Goal: Transaction & Acquisition: Obtain resource

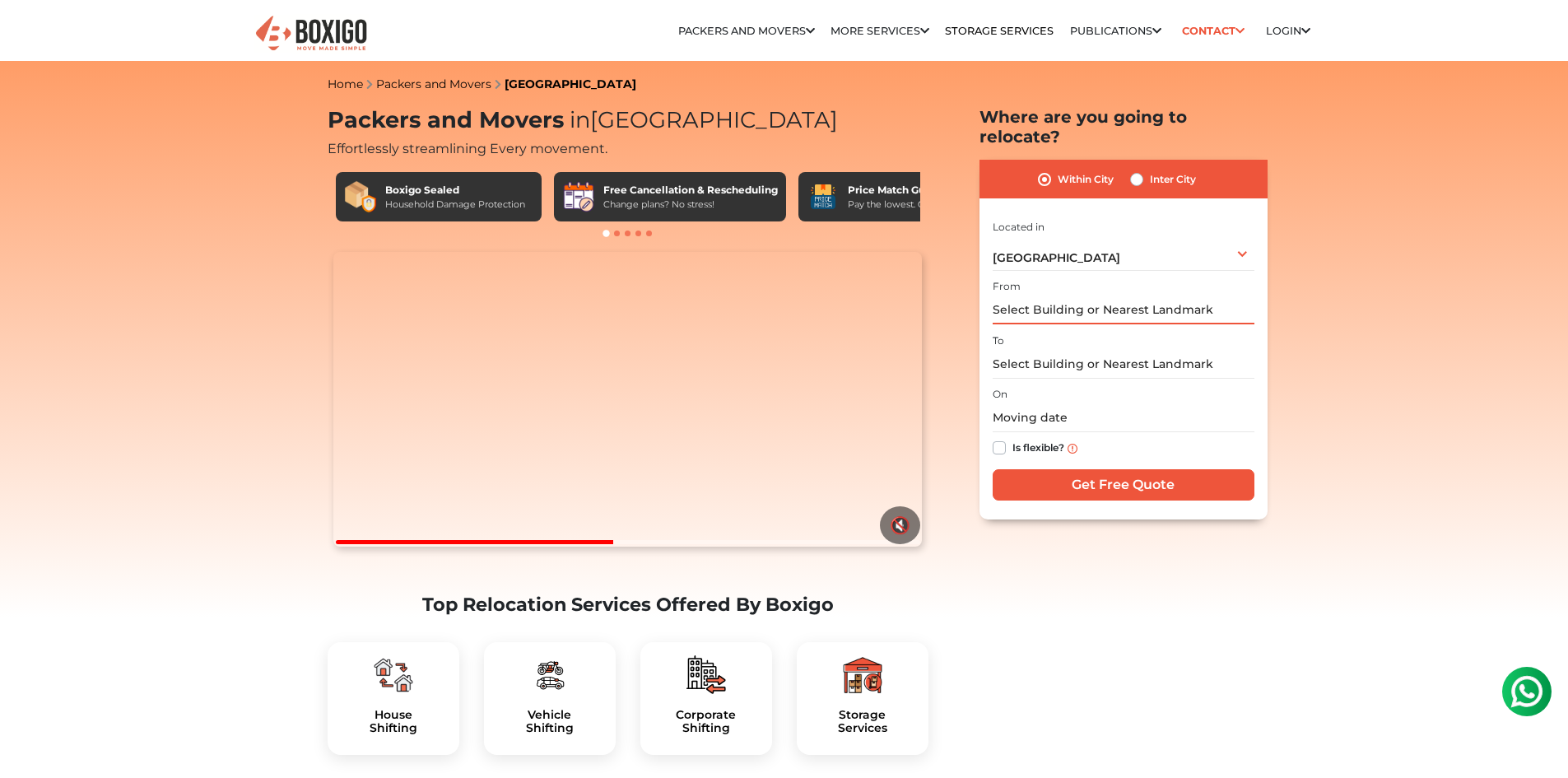
click at [1087, 295] on input "text" at bounding box center [1124, 309] width 262 height 29
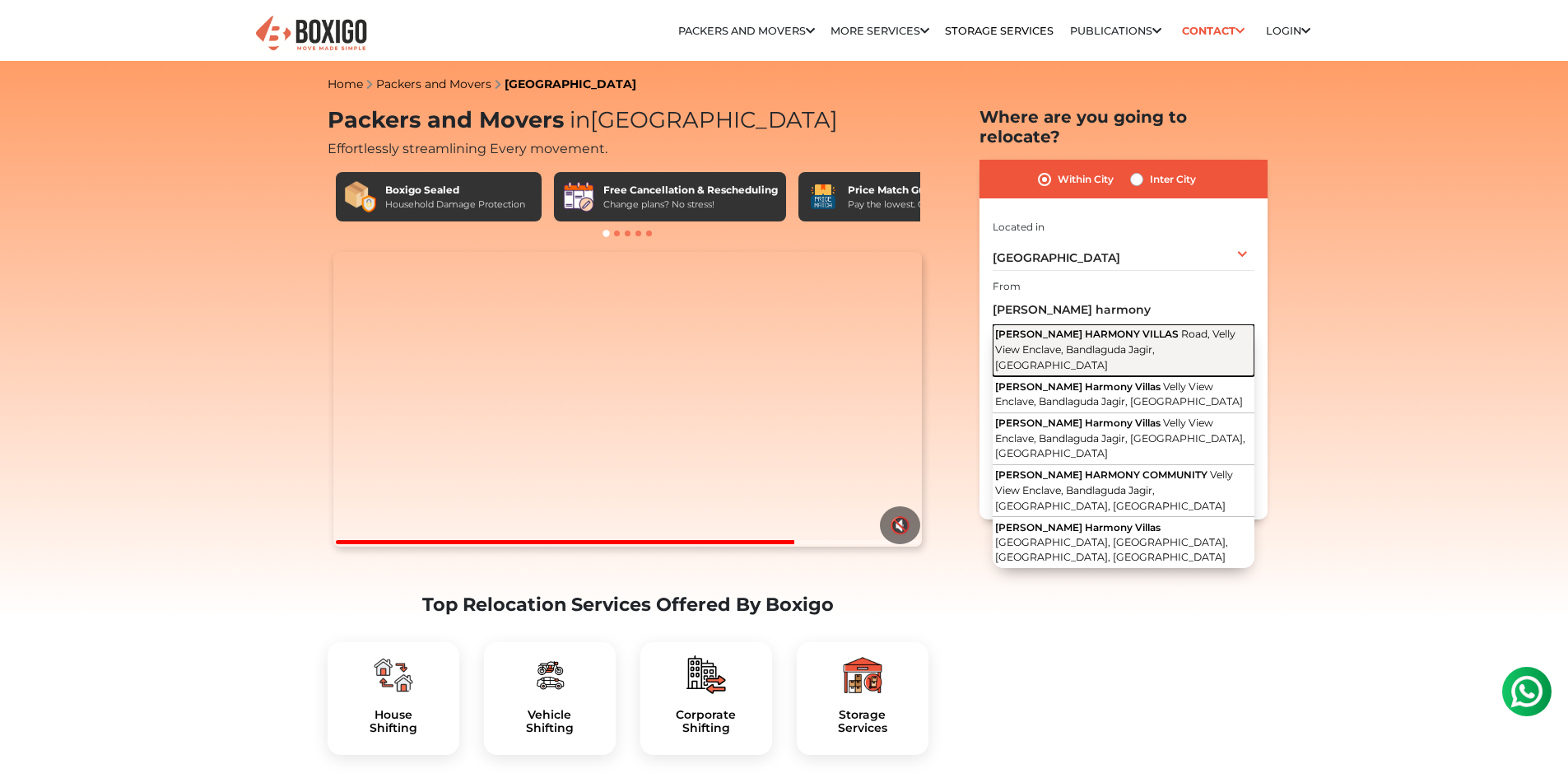
click at [1146, 328] on span "Road, Velly View Enclave, Bandlaguda Jagir, Telangana" at bounding box center [1115, 349] width 240 height 43
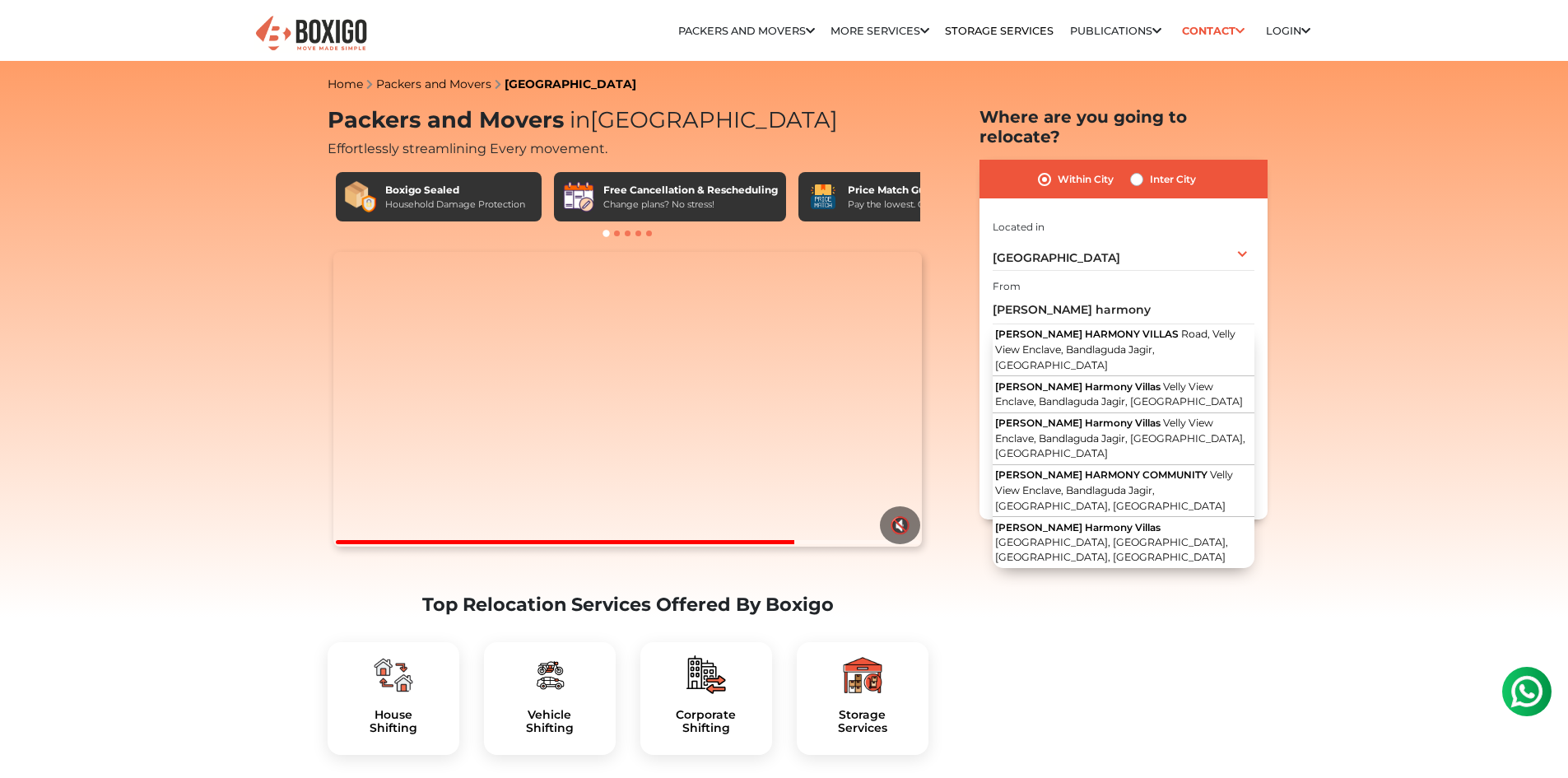
type input "PAVANI HARMONY VILLAS, Road, Velly View Enclave, Bandlaguda Jagir, Telangana"
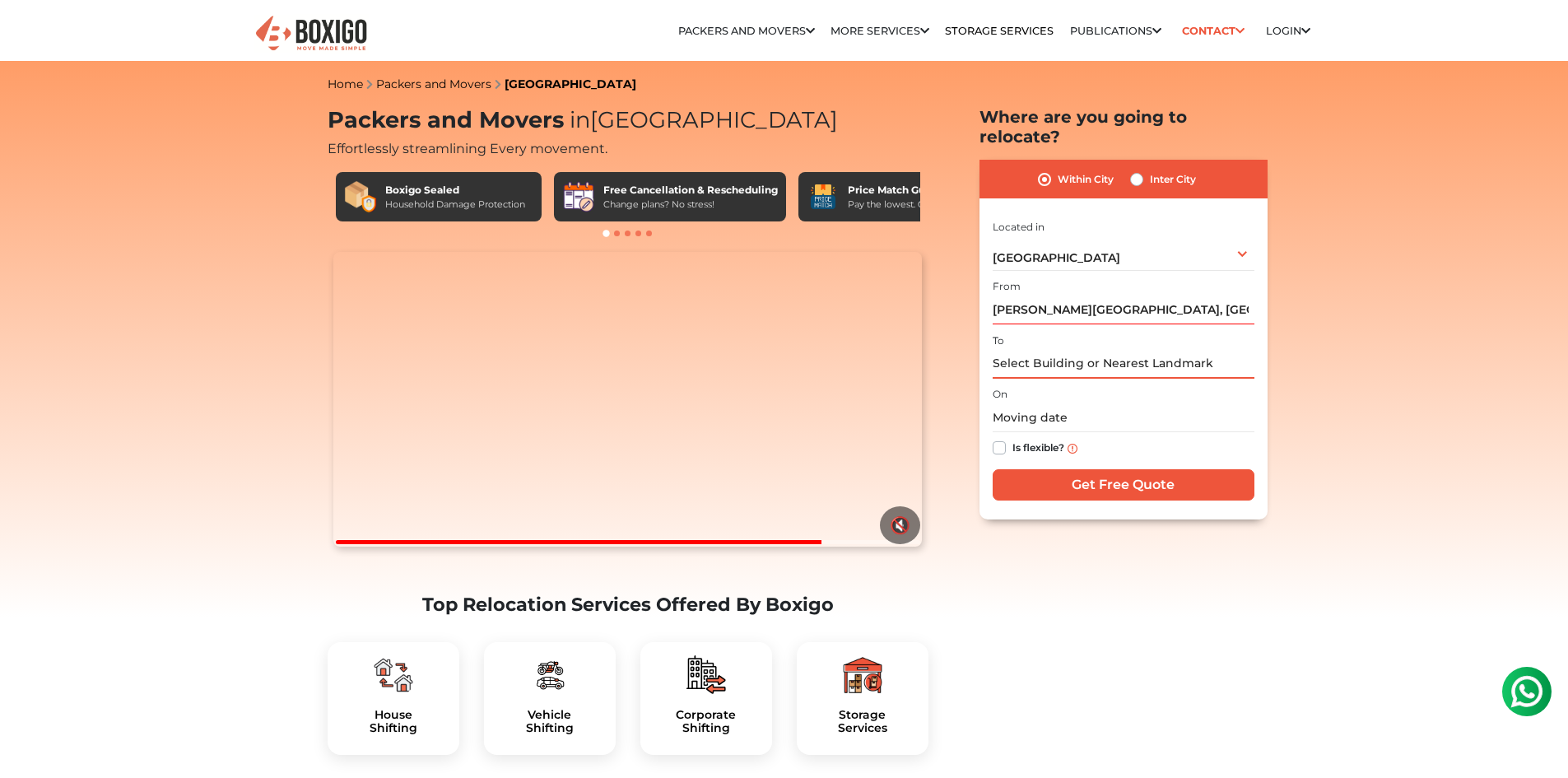
click at [1134, 350] on input "text" at bounding box center [1124, 364] width 262 height 29
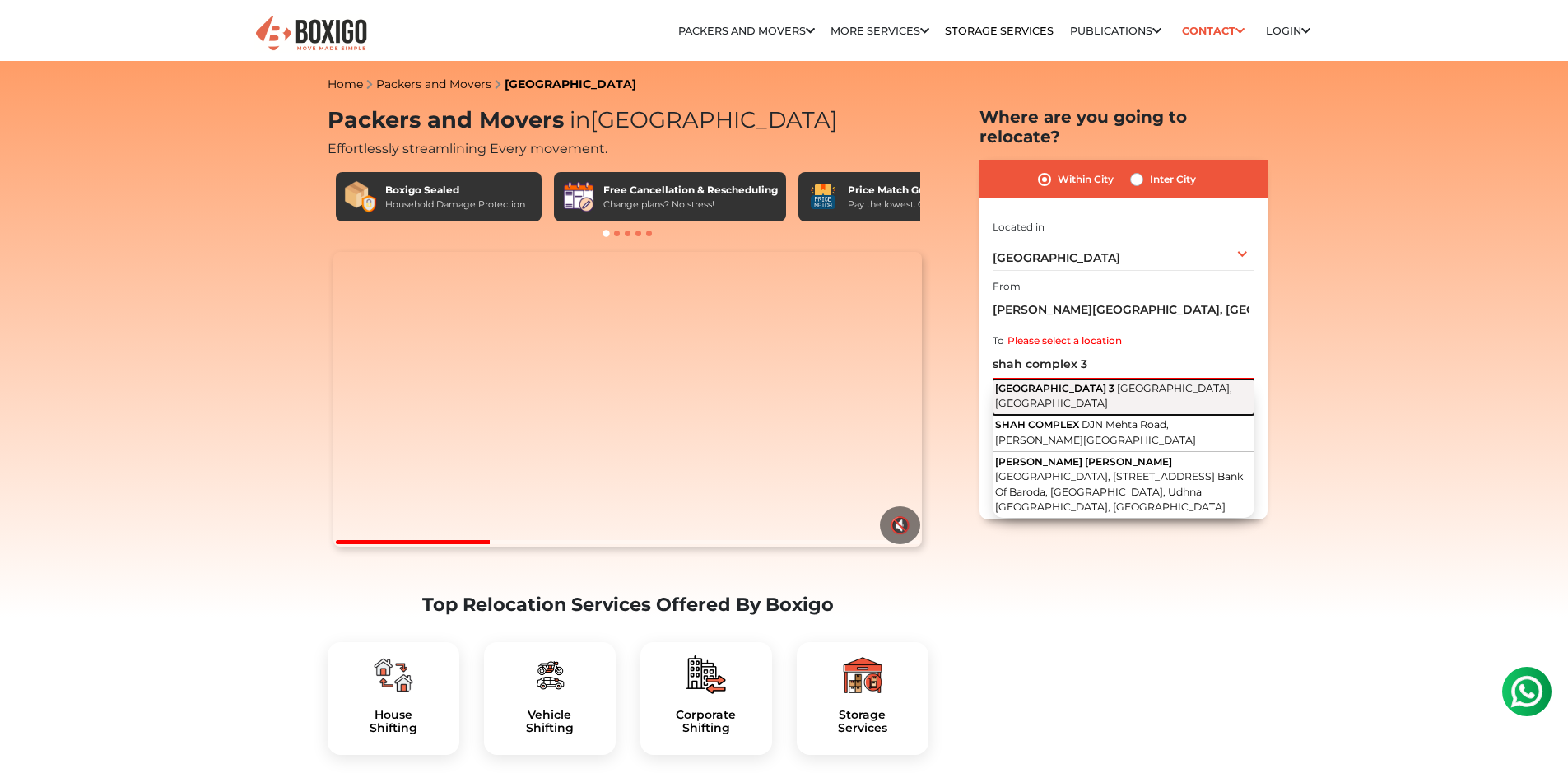
click at [1154, 382] on span "Sector 13, Sanpada, Navi Mumbai, Maharashtra" at bounding box center [1114, 396] width 237 height 28
type input "Shah Complex 3, Sector 13, Sanpada, Navi Mumbai, Maharashtra"
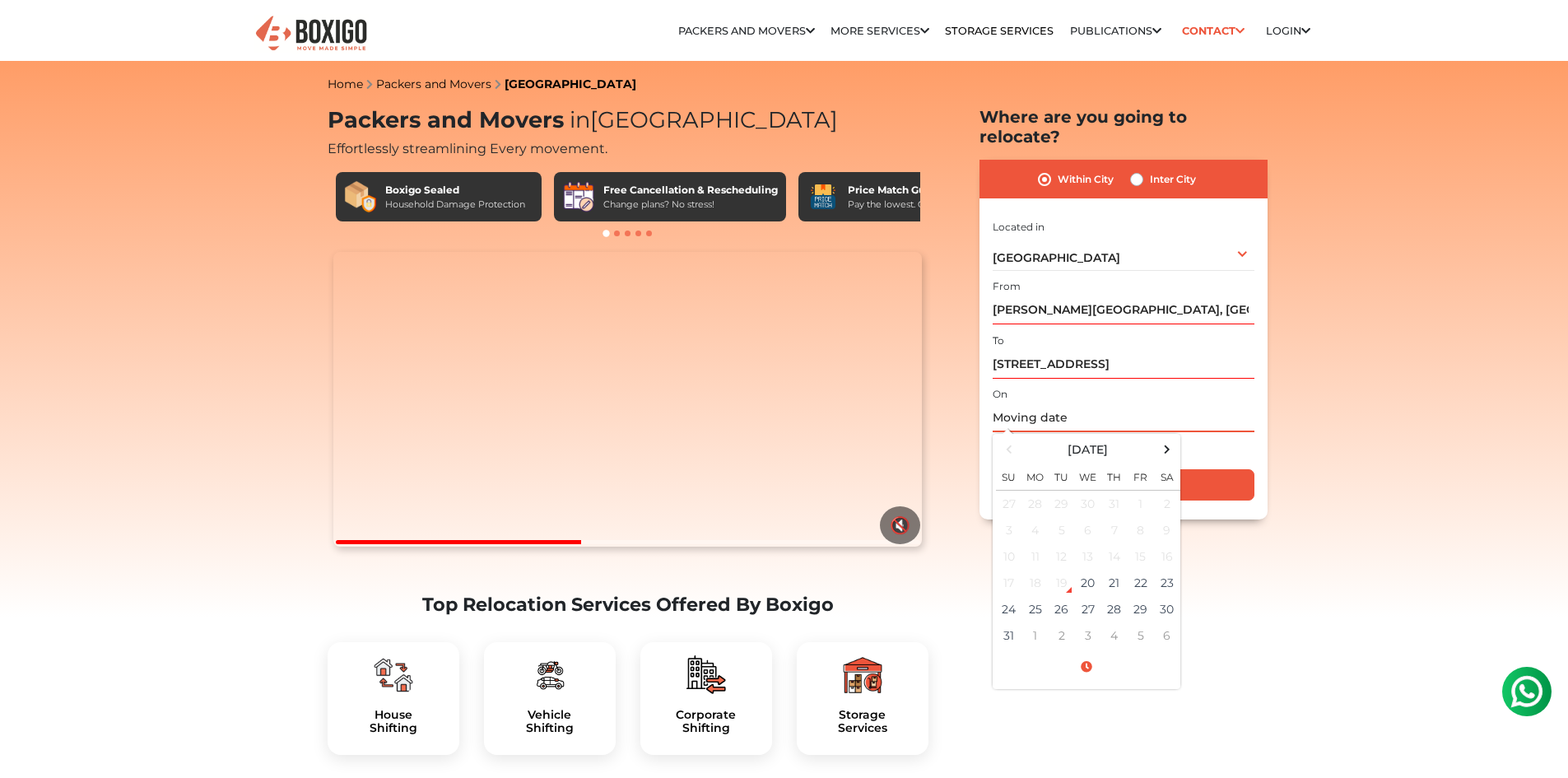
click at [1033, 403] on input "text" at bounding box center [1124, 417] width 262 height 29
click at [1087, 570] on td "20" at bounding box center [1088, 583] width 27 height 27
type input "08/20/2025 8:51 PM"
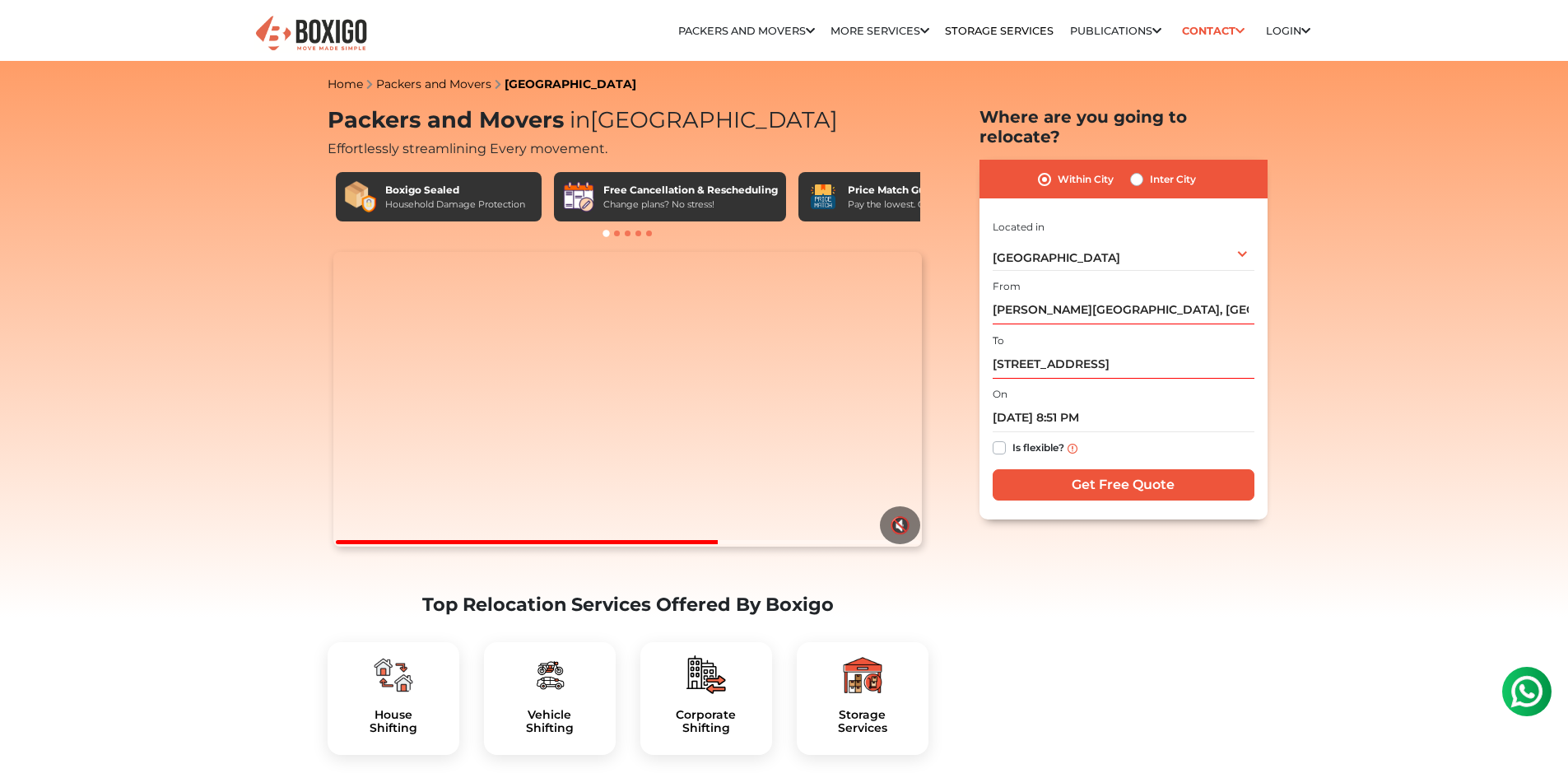
click at [1149, 169] on label "Inter City" at bounding box center [1172, 179] width 46 height 20
click at [1132, 169] on input "Inter City" at bounding box center [1137, 177] width 13 height 17
radio input "true"
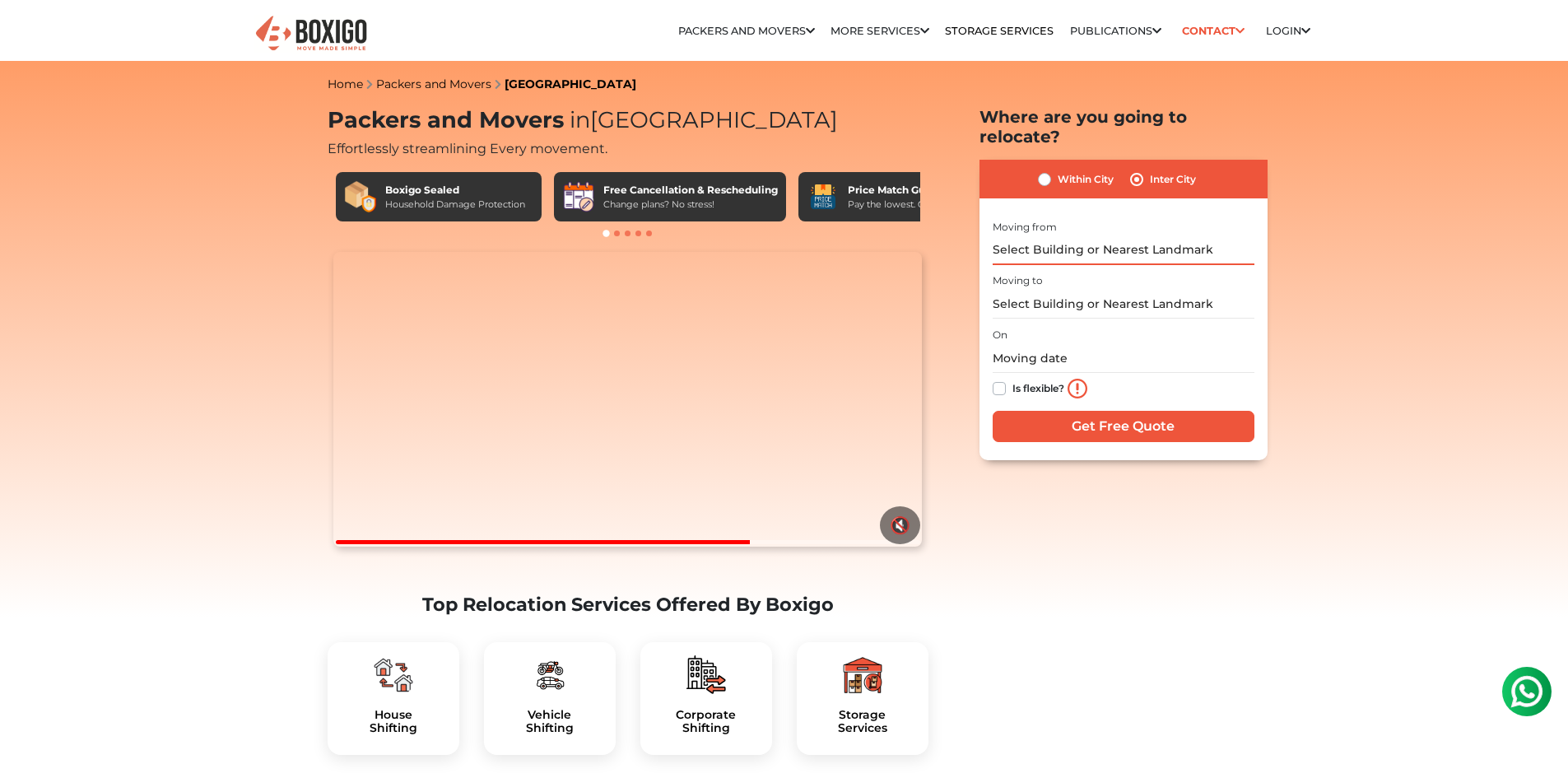
click at [1154, 236] on input "text" at bounding box center [1124, 250] width 262 height 29
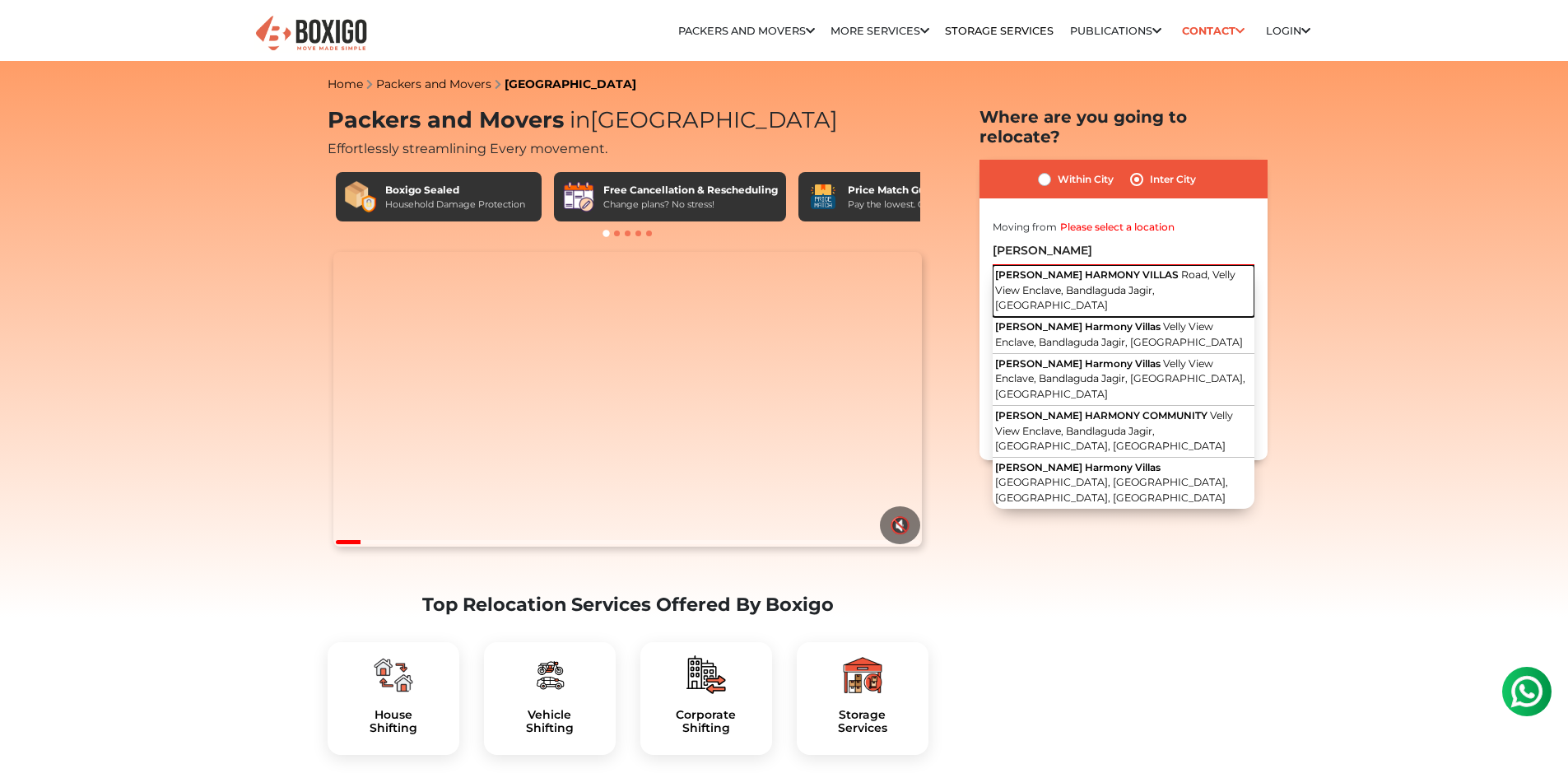
click at [1158, 269] on span "Road, Velly View Enclave, Bandlaguda Jagir, Telangana" at bounding box center [1115, 290] width 240 height 43
type input "PAVANI HARMONY VILLAS, Road, Velly View Enclave, Bandlaguda Jagir, Telangana"
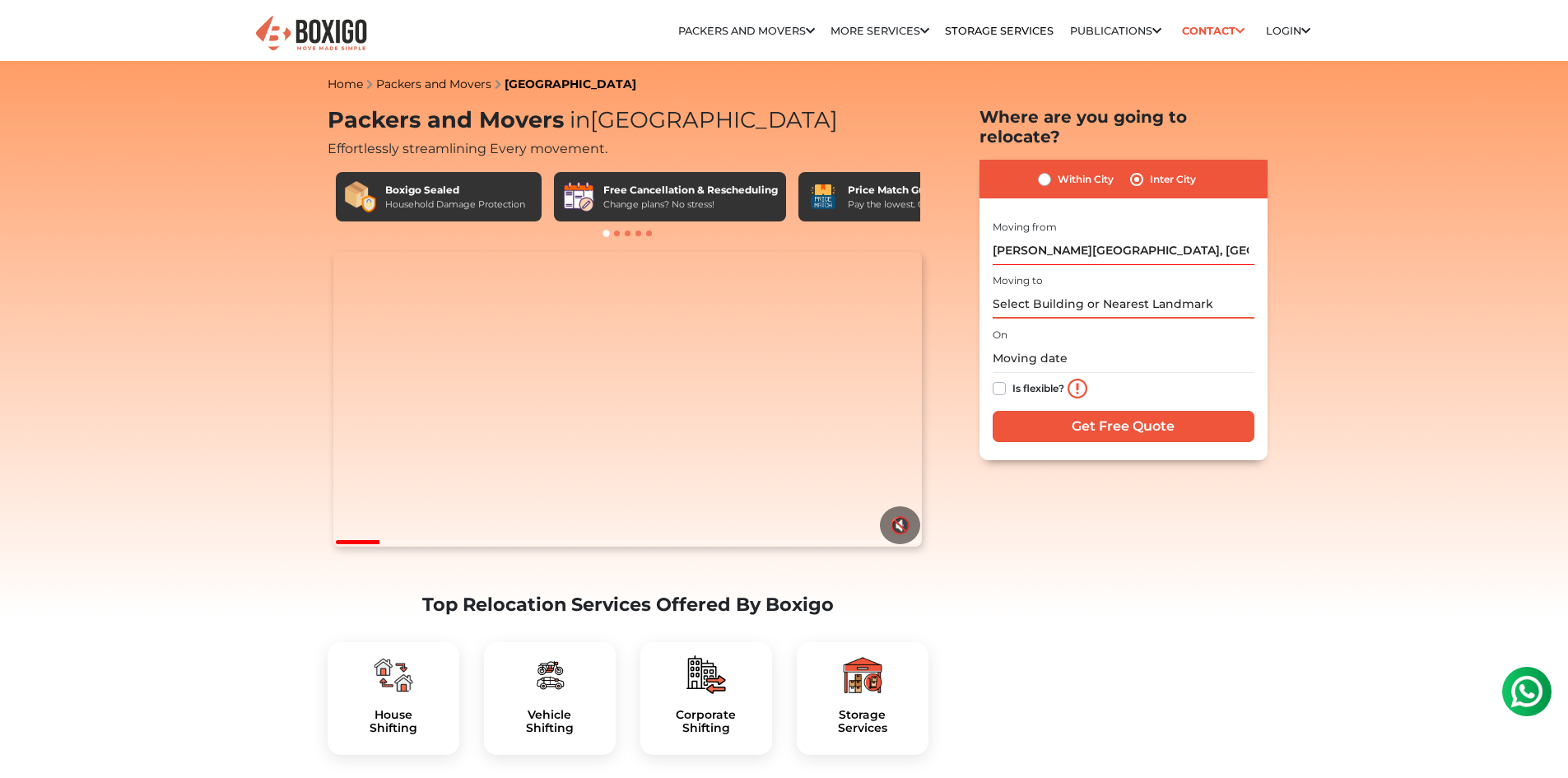
click at [1100, 294] on input "text" at bounding box center [1124, 304] width 262 height 29
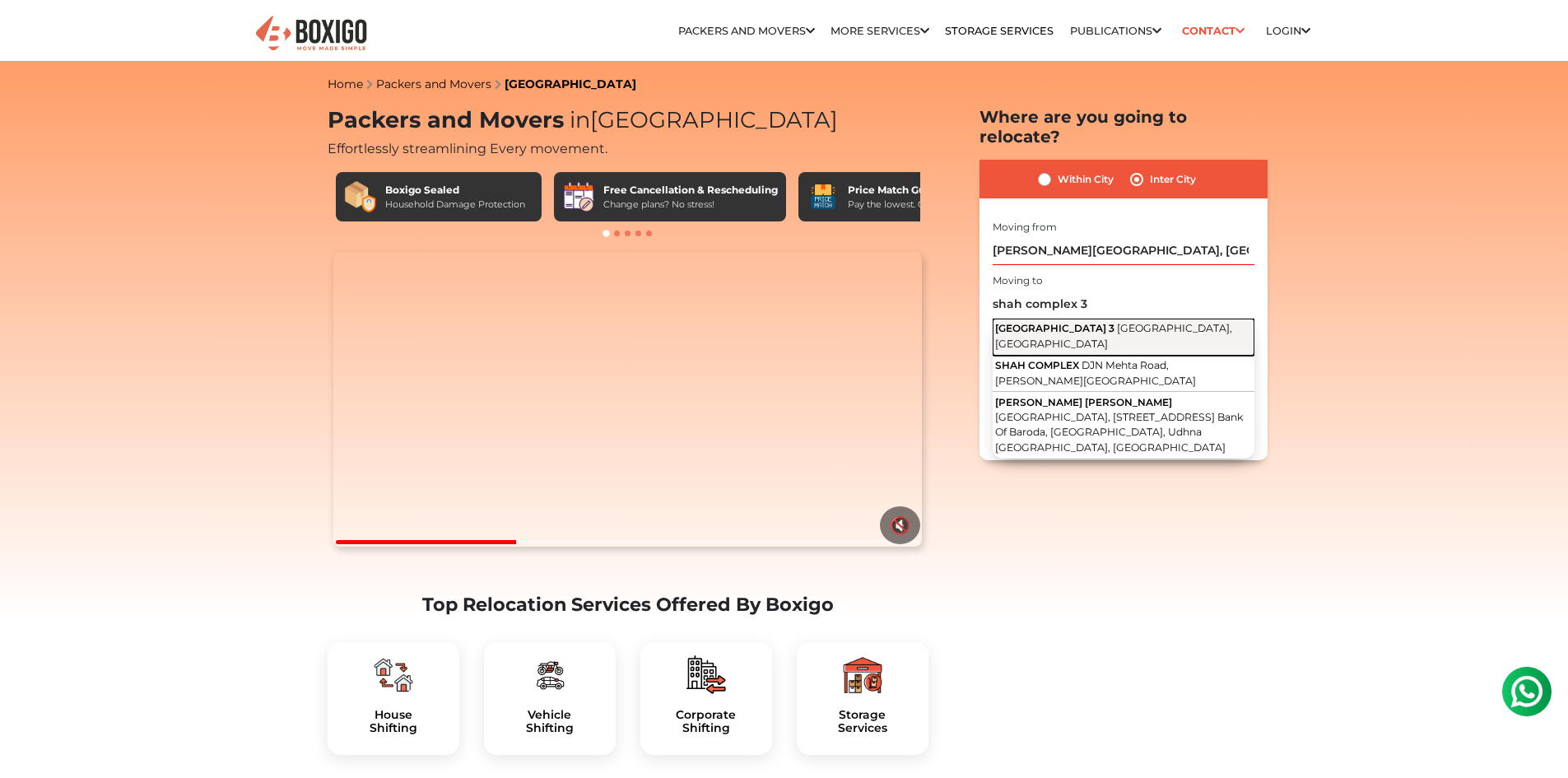
click at [1106, 322] on span "Sector 13, Sanpada, Navi Mumbai, Maharashtra" at bounding box center [1114, 336] width 237 height 28
type input "Shah Complex 3, Sector 13, Sanpada, Navi Mumbai, Maharashtra"
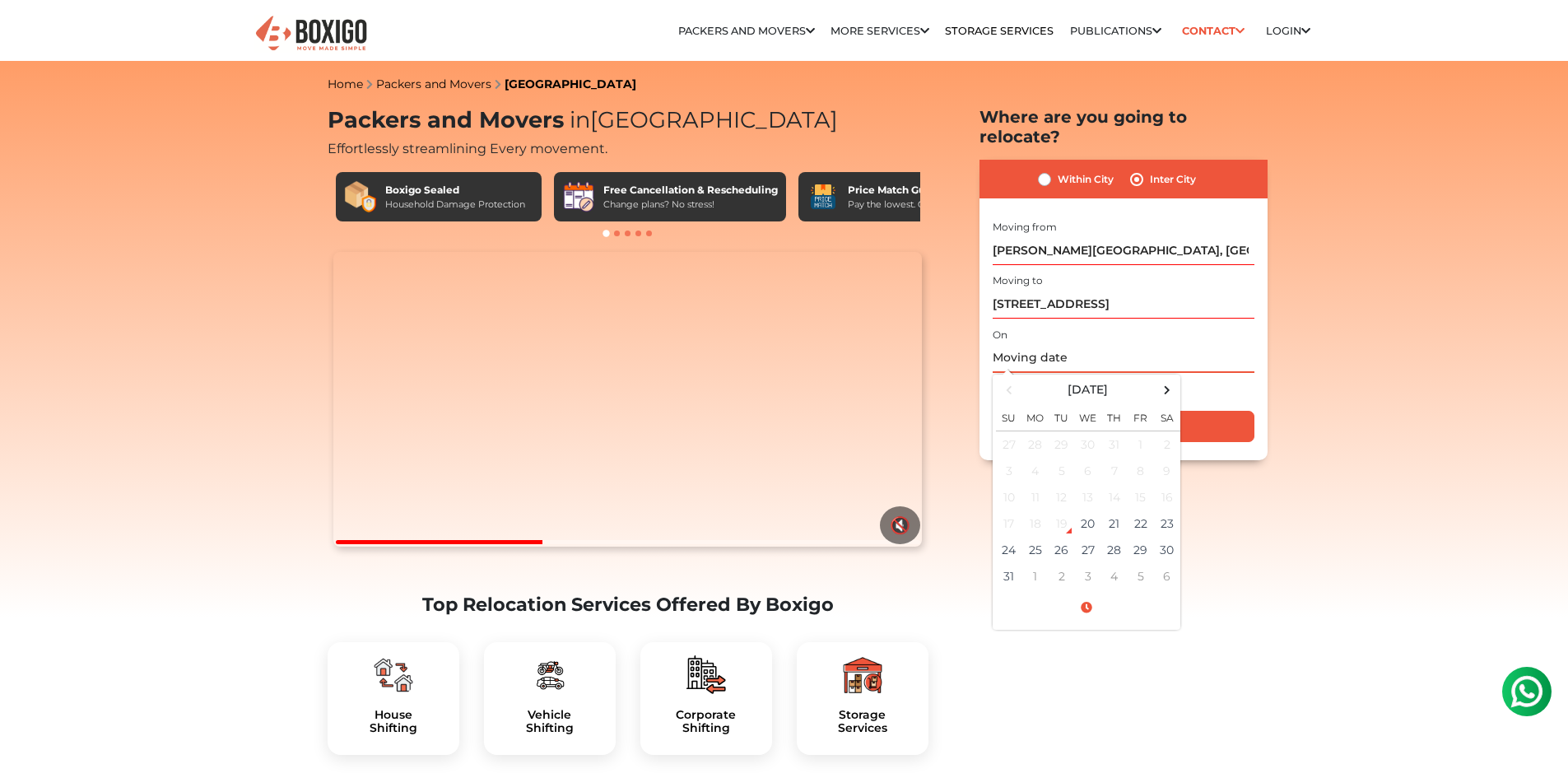
click at [1091, 344] on input "text" at bounding box center [1124, 358] width 262 height 29
click at [1090, 510] on td "20" at bounding box center [1088, 523] width 27 height 27
type input "08/20/2025 8:51 PM"
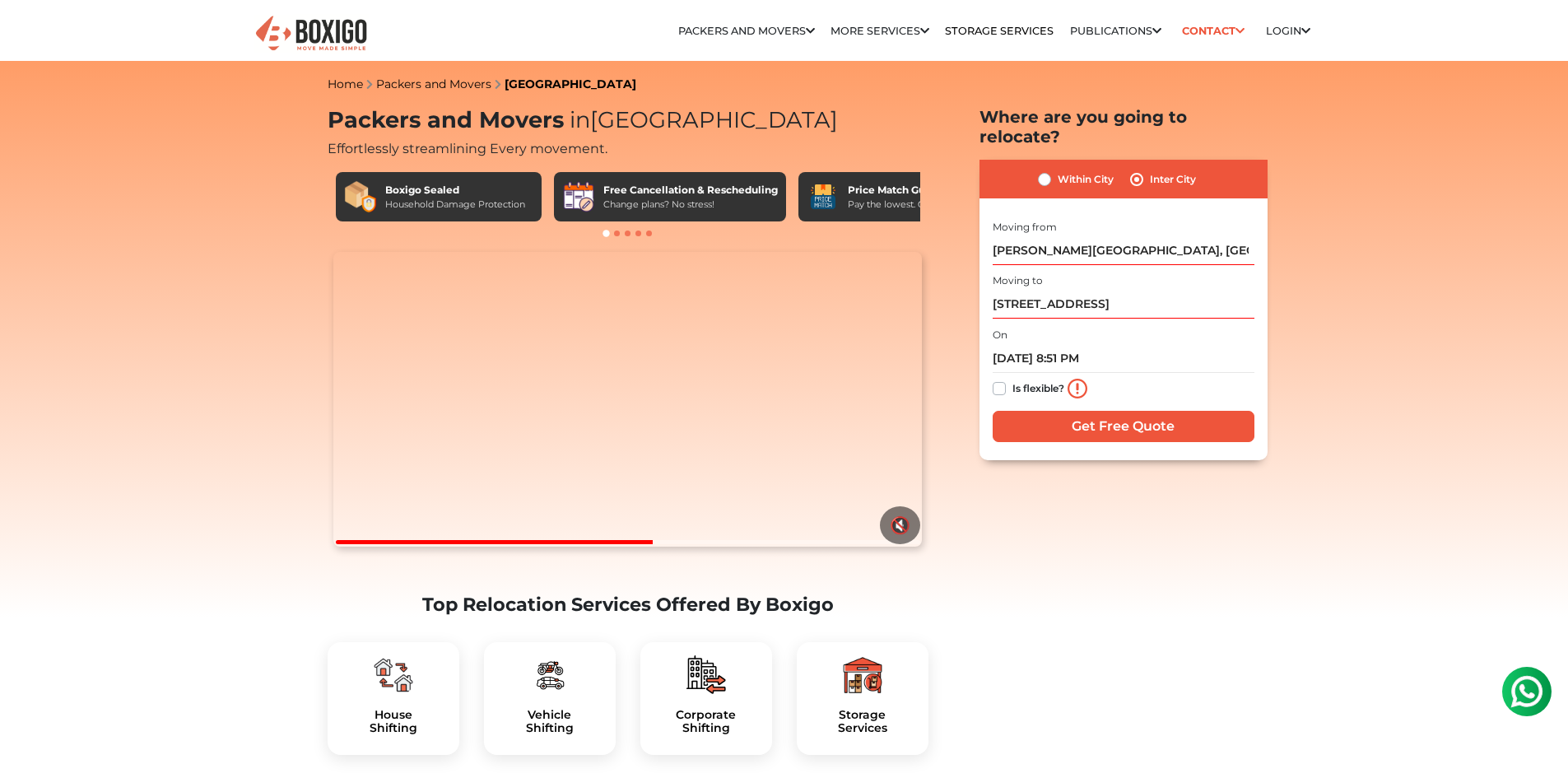
click at [1012, 379] on label "Is flexible?" at bounding box center [1038, 387] width 52 height 17
click at [998, 379] on input "Is flexible?" at bounding box center [999, 387] width 13 height 17
checkbox input "true"
click at [1103, 411] on input "Get Free Quote" at bounding box center [1124, 426] width 262 height 32
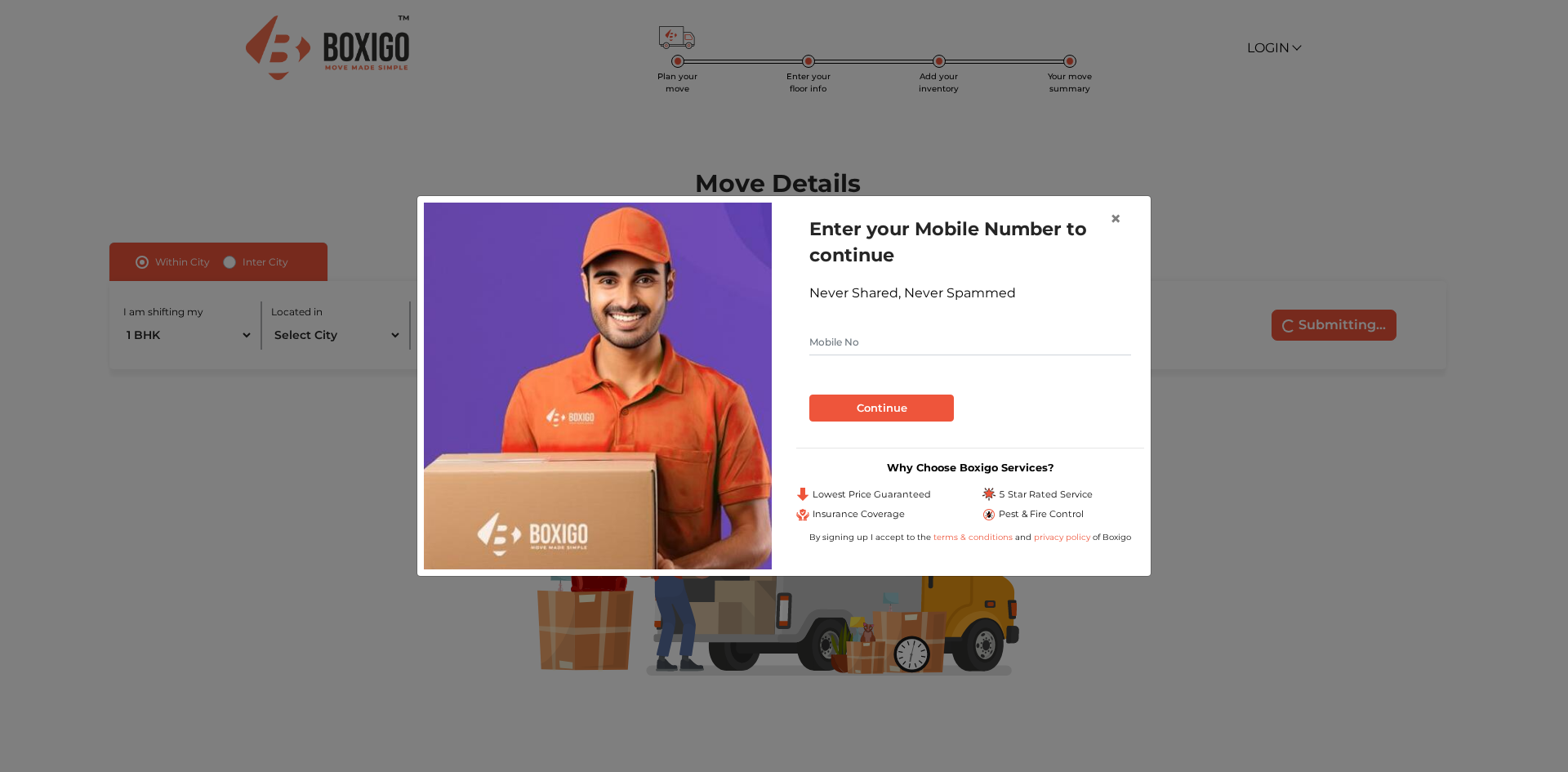
click at [993, 335] on input "text" at bounding box center [970, 342] width 322 height 26
type input "9985952892"
click at [903, 405] on button "Continue" at bounding box center [882, 408] width 145 height 28
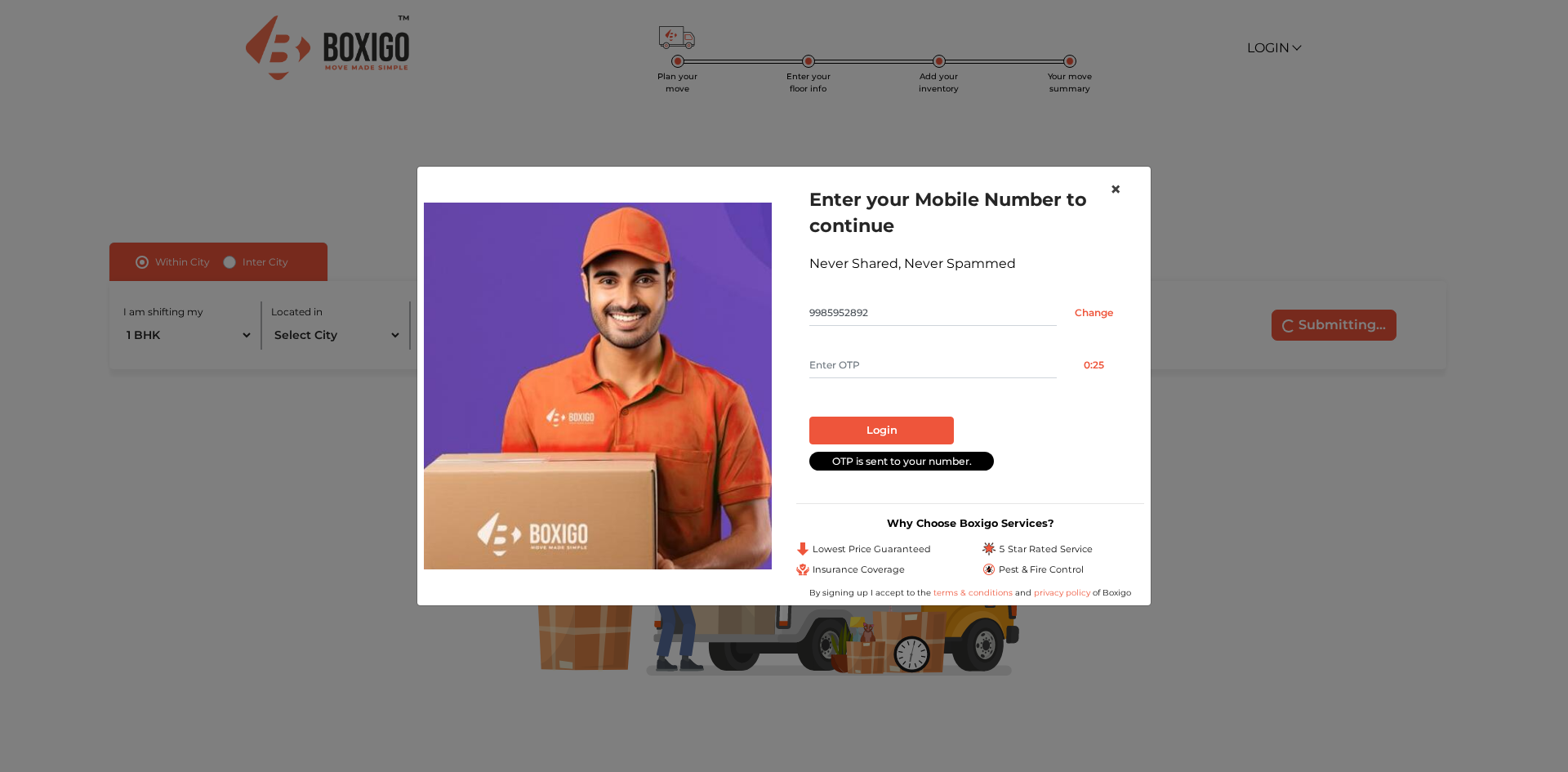
click at [1116, 188] on span "×" at bounding box center [1116, 188] width 12 height 24
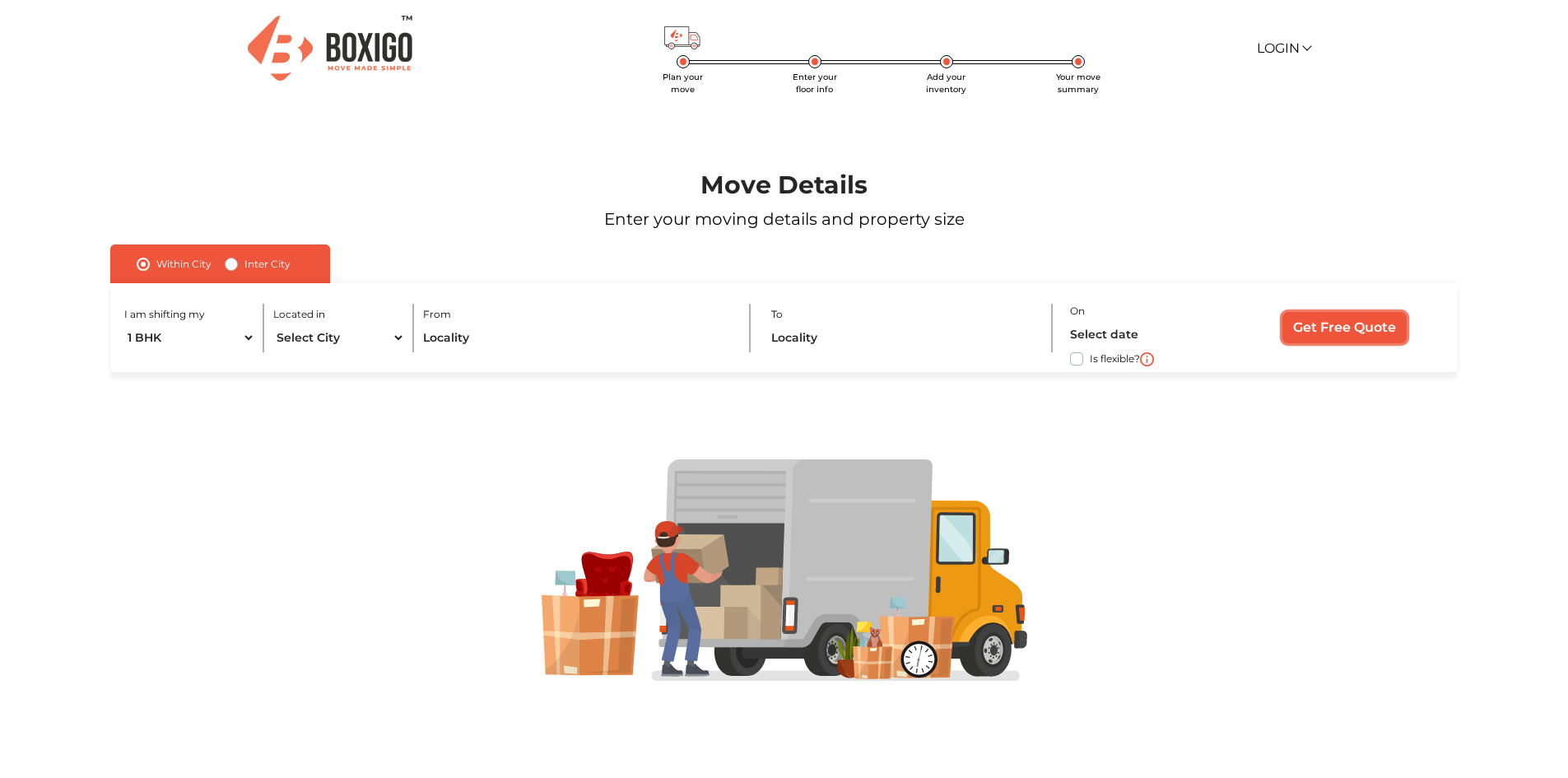
click at [1315, 337] on input "Get Free Quote" at bounding box center [1344, 328] width 124 height 32
